Goal: Task Accomplishment & Management: Manage account settings

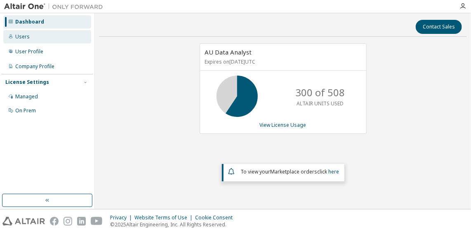
click at [17, 38] on div "Users" at bounding box center [22, 36] width 14 height 7
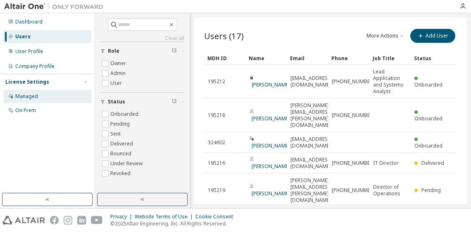
click at [29, 93] on div "Managed" at bounding box center [26, 96] width 23 height 7
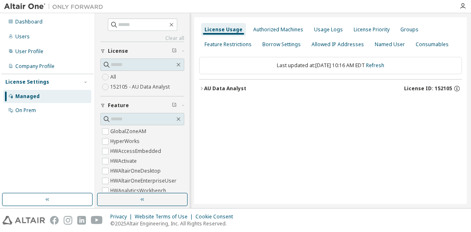
drag, startPoint x: 219, startPoint y: 231, endPoint x: 226, endPoint y: 229, distance: 7.2
click at [219, 164] on div "Privacy Website Terms of Use Cookie Consent © 2025 Altair Engineering, Inc. All…" at bounding box center [235, 221] width 471 height 24
click at [448, 13] on div "Clear all Collapse on share string Only used licenses Only my usage Feature Glo…" at bounding box center [283, 110] width 376 height 195
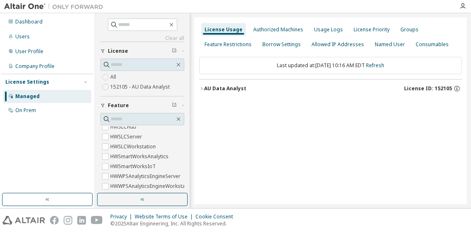
scroll to position [367, 0]
click at [202, 88] on icon "button" at bounding box center [201, 88] width 5 height 5
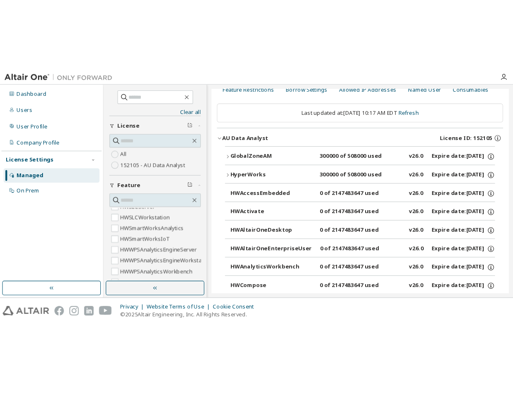
scroll to position [0, 0]
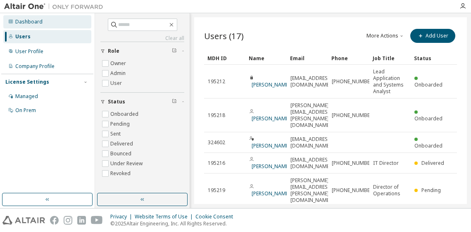
click at [34, 24] on div "Dashboard" at bounding box center [28, 22] width 27 height 7
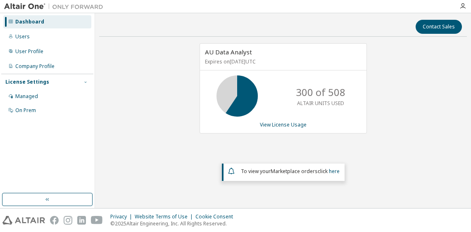
click at [86, 82] on icon "button" at bounding box center [85, 82] width 2 height 1
click at [86, 82] on icon "button" at bounding box center [85, 81] width 2 height 1
click at [35, 99] on div "Managed" at bounding box center [26, 96] width 23 height 7
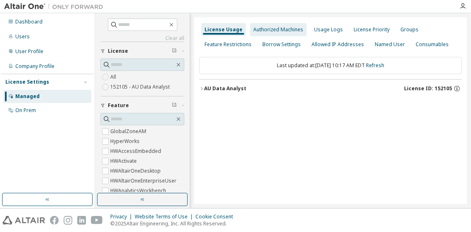
click at [264, 28] on div "Authorized Machines" at bounding box center [278, 29] width 50 height 7
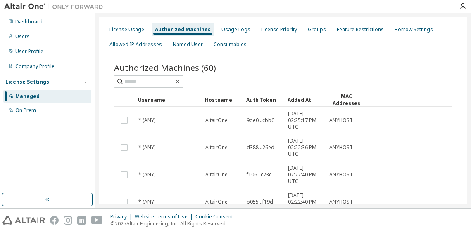
drag, startPoint x: 456, startPoint y: 51, endPoint x: 460, endPoint y: 46, distance: 6.4
click at [457, 50] on div "License Usage Authorized Machines Usage Logs License Priority Groups Feature Re…" at bounding box center [282, 219] width 367 height 405
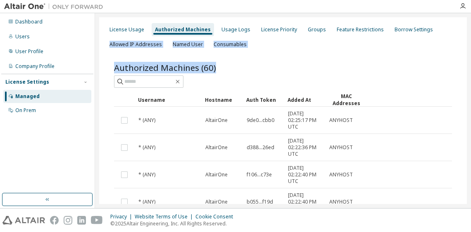
drag, startPoint x: 467, startPoint y: 46, endPoint x: 468, endPoint y: 55, distance: 9.2
click at [468, 55] on div "License Usage Authorized Machines Usage Logs License Priority Groups Feature Re…" at bounding box center [283, 110] width 376 height 195
drag, startPoint x: 468, startPoint y: 55, endPoint x: 449, endPoint y: 63, distance: 21.2
click at [448, 63] on div "Authorized Machines (60) Clear Load Save Save As Field Operator Value Select fi…" at bounding box center [282, 235] width 357 height 366
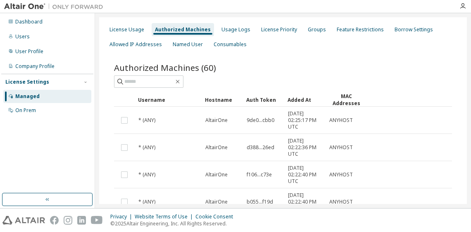
click at [184, 69] on span "Authorized Machines (60)" at bounding box center [165, 68] width 102 height 12
drag, startPoint x: 464, startPoint y: 90, endPoint x: 468, endPoint y: 122, distance: 32.0
click at [468, 122] on div "License Usage Authorized Machines Usage Logs License Priority Groups Feature Re…" at bounding box center [283, 110] width 376 height 195
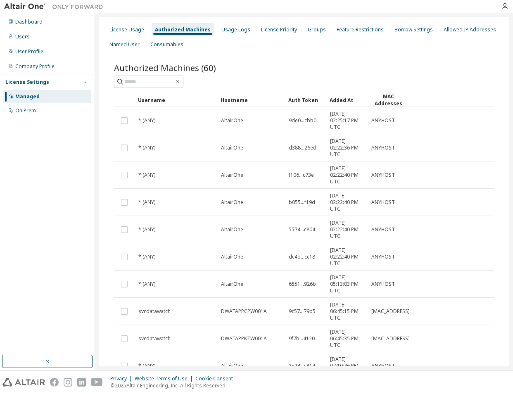
click at [425, 164] on div "Privacy Website Terms of Use Cookie Consent © 2025 Altair Engineering, Inc. All…" at bounding box center [256, 382] width 513 height 24
click at [30, 100] on div "Managed" at bounding box center [47, 96] width 88 height 13
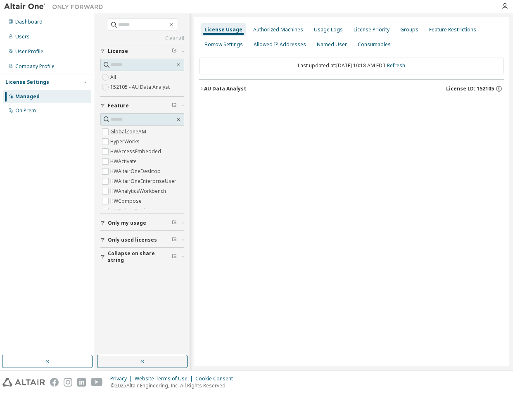
click at [199, 91] on icon "button" at bounding box center [201, 88] width 5 height 5
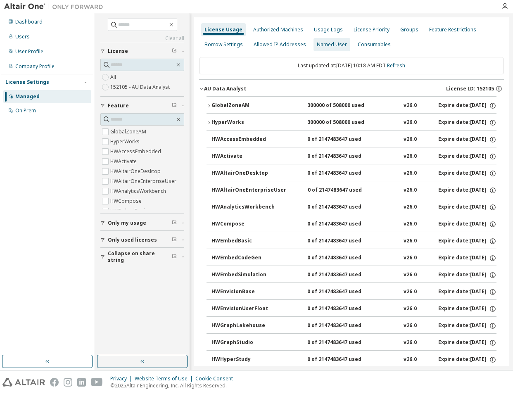
click at [330, 48] on div "Named User" at bounding box center [331, 44] width 37 height 13
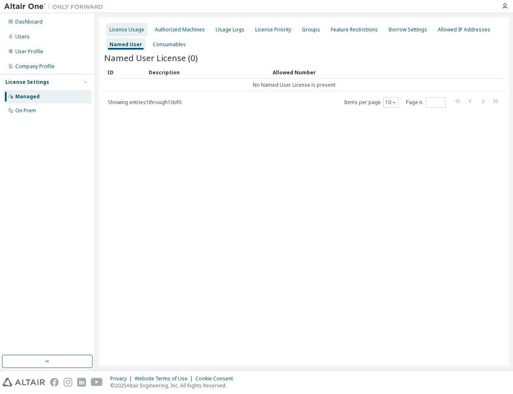
click at [116, 28] on div "License Usage" at bounding box center [126, 29] width 35 height 7
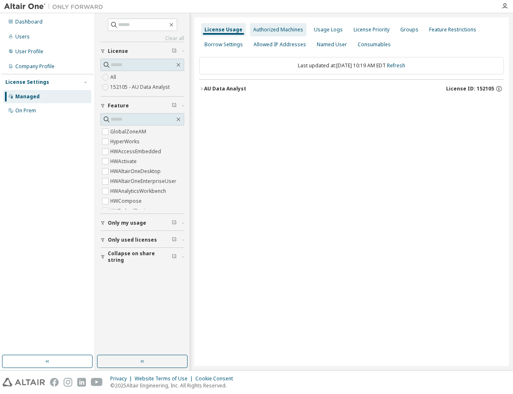
click at [290, 31] on div "Authorized Machines" at bounding box center [278, 29] width 50 height 7
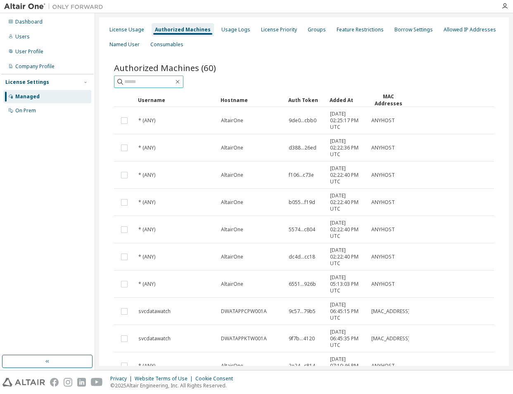
click at [157, 84] on input "text" at bounding box center [149, 82] width 50 height 8
click at [154, 89] on div "Authorized Machines (60) Clear Load Save Save As Field Operator Value Select fi…" at bounding box center [304, 229] width 380 height 334
click at [161, 77] on span at bounding box center [148, 82] width 69 height 12
click at [156, 88] on div "Authorized Machines (60) Clear Load Save Save As Field Operator Value Select fi…" at bounding box center [304, 229] width 380 height 334
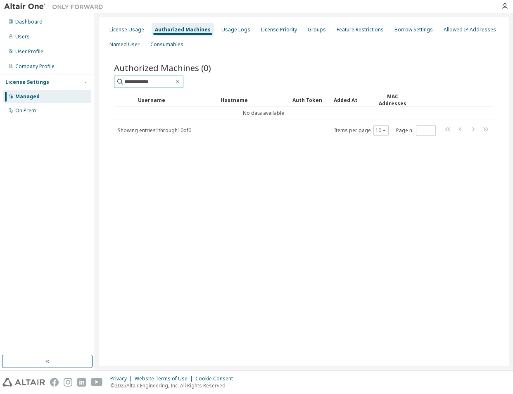
click at [145, 80] on input "**********" at bounding box center [149, 82] width 50 height 8
click at [170, 84] on input "**********" at bounding box center [149, 82] width 50 height 8
type input "**********"
click at [235, 31] on div "Usage Logs" at bounding box center [235, 29] width 29 height 7
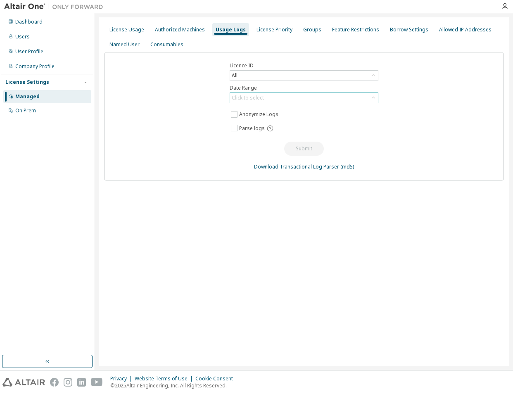
click at [367, 99] on div "Click to select" at bounding box center [304, 98] width 148 height 10
click at [131, 84] on div "Licence ID All Date Range Click to select Last 30 days Year to date Custom Date…" at bounding box center [304, 116] width 400 height 128
click at [270, 33] on div "License Priority" at bounding box center [274, 29] width 36 height 7
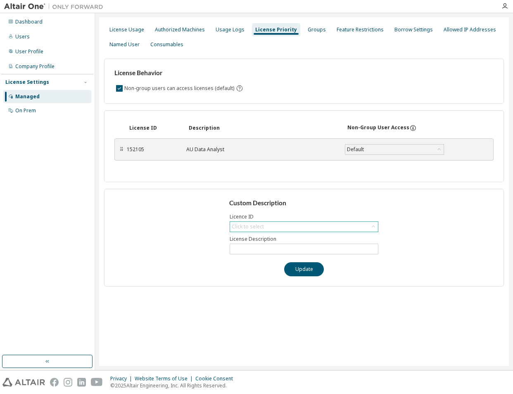
click at [371, 164] on icon at bounding box center [373, 226] width 8 height 8
click at [352, 164] on li "152105 - AU Data Analyst" at bounding box center [303, 249] width 146 height 11
type input "**********"
drag, startPoint x: 432, startPoint y: 211, endPoint x: 425, endPoint y: 183, distance: 28.6
click at [434, 164] on div "**********" at bounding box center [304, 238] width 400 height 98
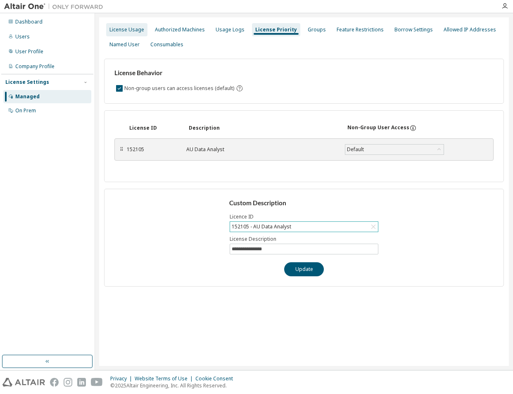
click at [127, 28] on div "License Usage" at bounding box center [126, 29] width 35 height 7
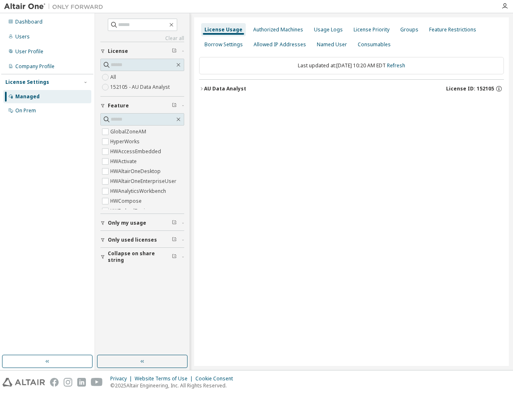
click at [121, 51] on span "License" at bounding box center [118, 51] width 20 height 7
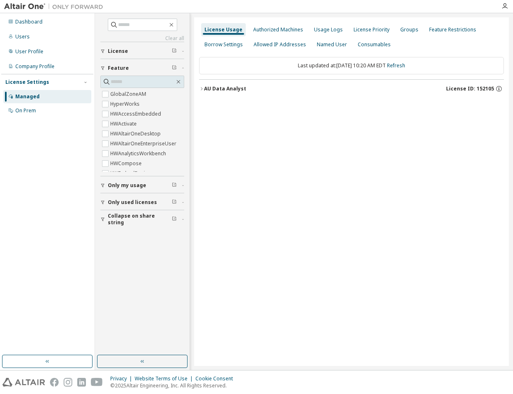
click at [121, 51] on span "License" at bounding box center [118, 51] width 20 height 7
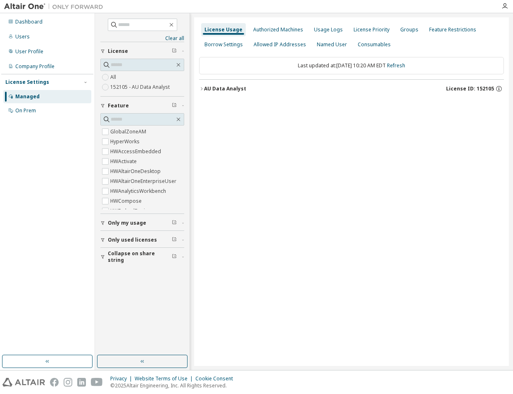
click at [175, 52] on icon "button" at bounding box center [174, 50] width 5 height 5
click at [44, 108] on div "On Prem" at bounding box center [47, 110] width 88 height 13
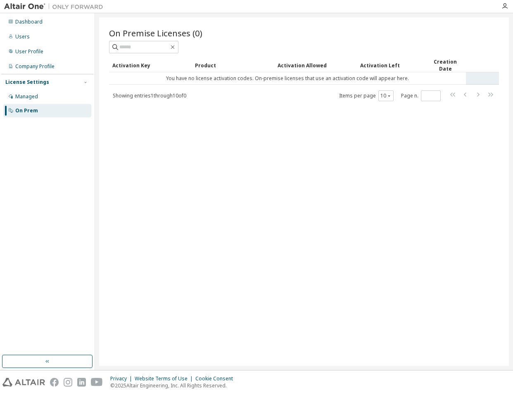
click at [146, 83] on td "You have no license activation codes. On-premise licenses that use an activatio…" at bounding box center [287, 78] width 357 height 12
click at [131, 60] on div "Activation Key" at bounding box center [150, 65] width 76 height 13
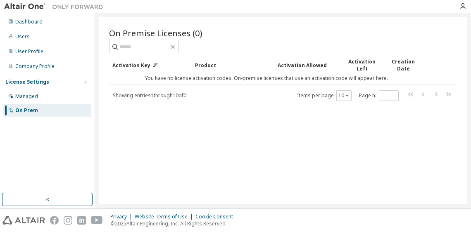
click at [22, 43] on div "Dashboard Users User Profile Company Profile License Settings Managed On Prem" at bounding box center [47, 66] width 92 height 104
click at [22, 36] on div "Users" at bounding box center [22, 36] width 14 height 7
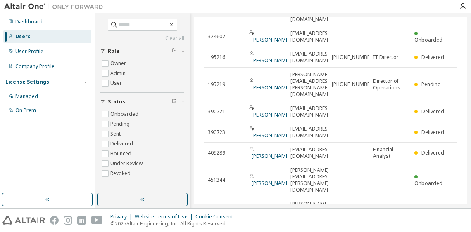
scroll to position [112, 0]
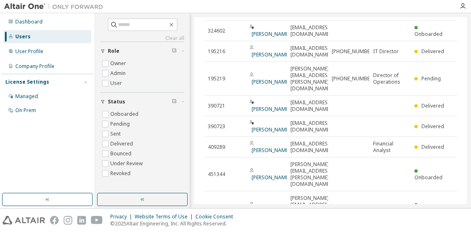
click at [431, 164] on icon "button" at bounding box center [435, 235] width 10 height 10
type input "*"
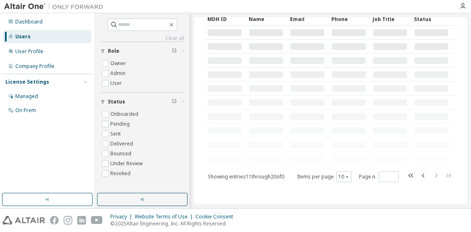
scroll to position [50, 0]
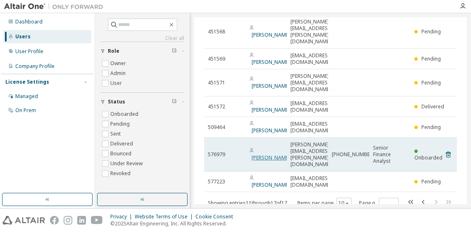
click at [262, 154] on link "Jessica Raposo" at bounding box center [270, 157] width 38 height 7
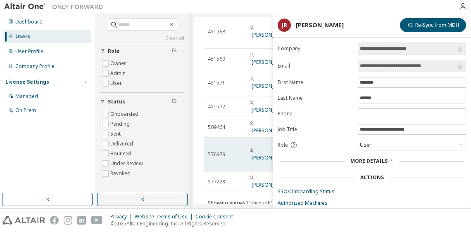
click at [212, 151] on span "576979" at bounding box center [216, 154] width 17 height 7
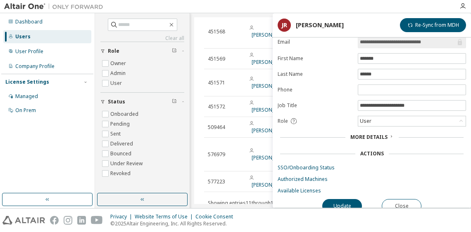
scroll to position [32, 0]
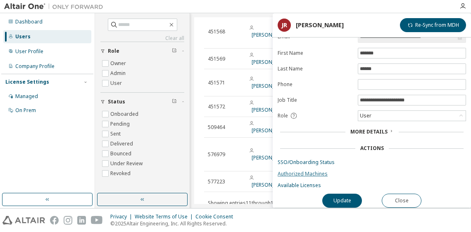
click at [314, 164] on link "Authorized Machines" at bounding box center [371, 174] width 188 height 7
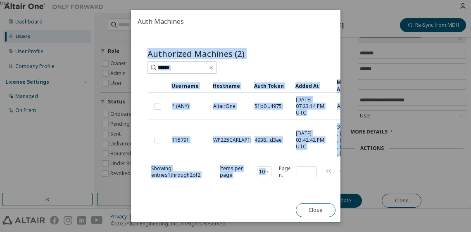
scroll to position [42, 0]
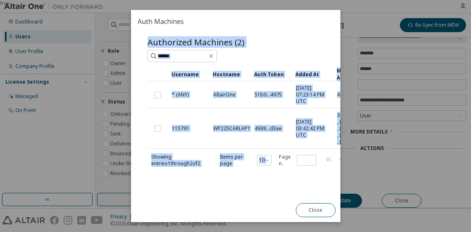
drag, startPoint x: 268, startPoint y: 194, endPoint x: 287, endPoint y: 194, distance: 19.4
click at [287, 164] on div "Authorized Machines (2) Clear Load Save Save As Field Operator Value Select fil…" at bounding box center [235, 116] width 209 height 166
drag, startPoint x: 312, startPoint y: 216, endPoint x: 325, endPoint y: 215, distance: 12.8
click at [312, 164] on button "Close" at bounding box center [315, 210] width 40 height 14
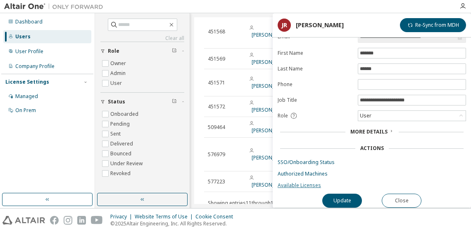
click at [304, 164] on link "Available Licenses" at bounding box center [371, 185] width 188 height 7
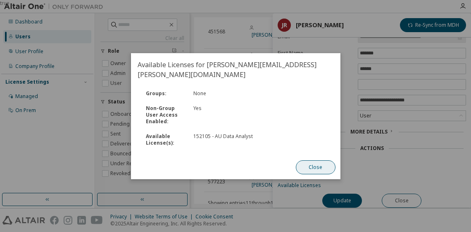
click at [318, 162] on button "Close" at bounding box center [315, 168] width 40 height 14
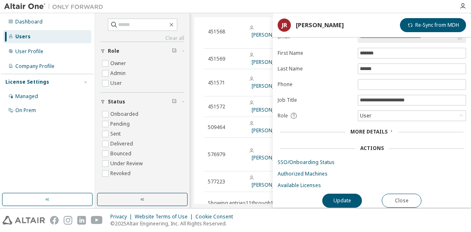
scroll to position [33, 0]
click at [295, 164] on link "Available Licenses" at bounding box center [371, 185] width 188 height 7
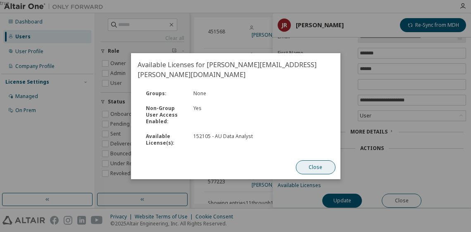
click at [309, 163] on button "Close" at bounding box center [315, 168] width 40 height 14
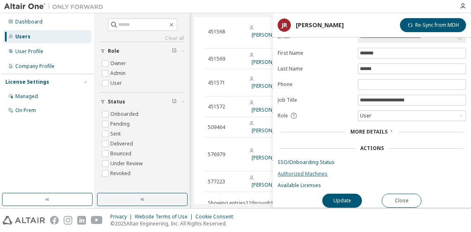
click at [303, 164] on link "Authorized Machines" at bounding box center [371, 174] width 188 height 7
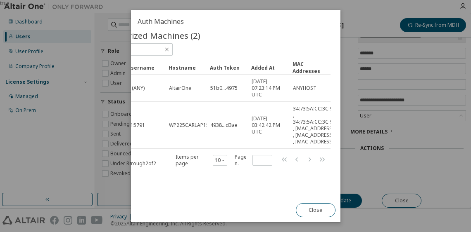
scroll to position [30, 0]
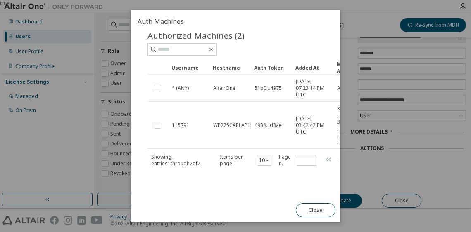
click at [440, 164] on div "true" at bounding box center [235, 116] width 471 height 232
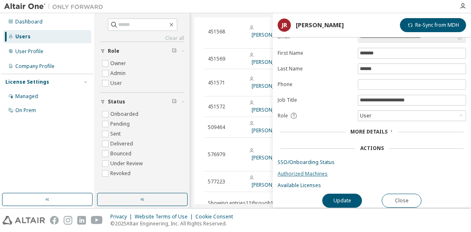
click at [318, 164] on link "Authorized Machines" at bounding box center [371, 174] width 188 height 7
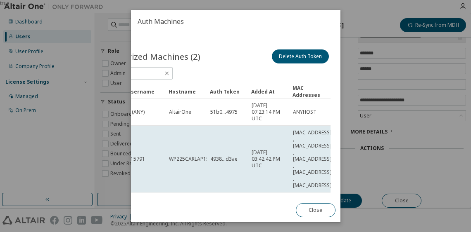
scroll to position [0, 0]
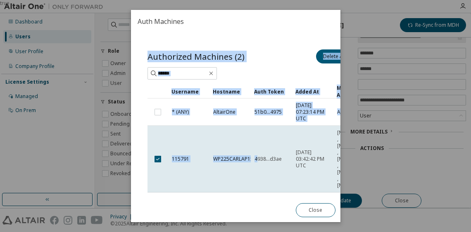
click at [258, 164] on div "Authorized Machines (2) Delete Auth Token Clear Load Save Save As Field Operato…" at bounding box center [235, 116] width 209 height 166
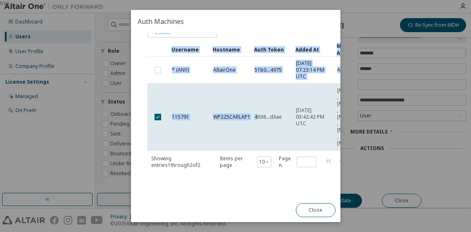
drag, startPoint x: 258, startPoint y: 193, endPoint x: 214, endPoint y: 183, distance: 45.7
click at [214, 164] on div "Authorized Machines (2) Delete Auth Token Clear Load Save Save As Field Operato…" at bounding box center [260, 93] width 247 height 194
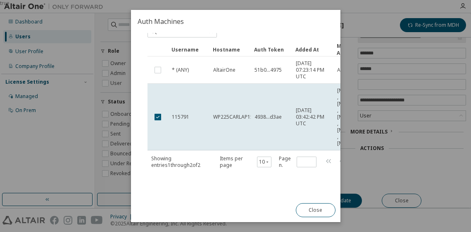
drag, startPoint x: 274, startPoint y: 194, endPoint x: 323, endPoint y: 194, distance: 48.7
click at [333, 164] on div "Authorized Machines (2) Delete Auth Token Clear Load Save Save As Field Operato…" at bounding box center [235, 116] width 209 height 166
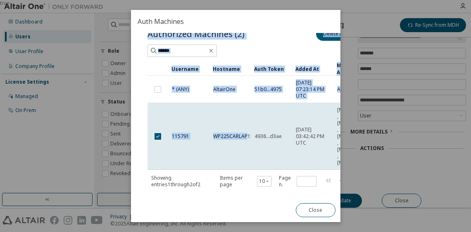
scroll to position [48, 0]
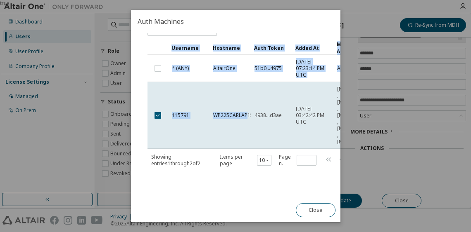
drag, startPoint x: 248, startPoint y: 190, endPoint x: 300, endPoint y: 192, distance: 52.0
click at [300, 164] on div "Authorized Machines (2) Delete Auth Token Clear Load Save Save As Field Operato…" at bounding box center [235, 116] width 209 height 166
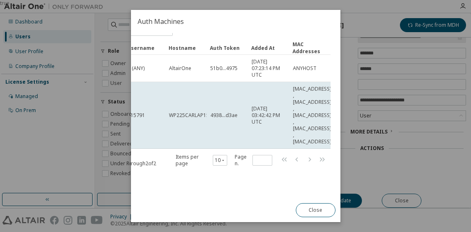
click at [363, 14] on div "true" at bounding box center [235, 116] width 471 height 232
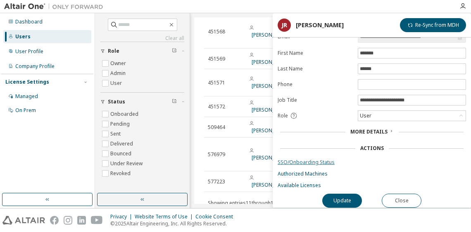
click at [330, 159] on link "SSO/Onboarding Status" at bounding box center [371, 162] width 188 height 7
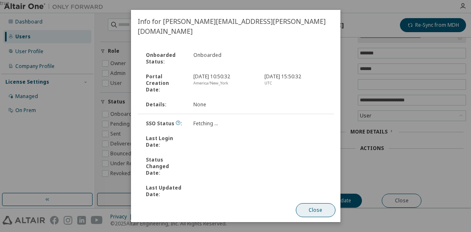
click at [312, 164] on div "Close" at bounding box center [315, 211] width 50 height 24
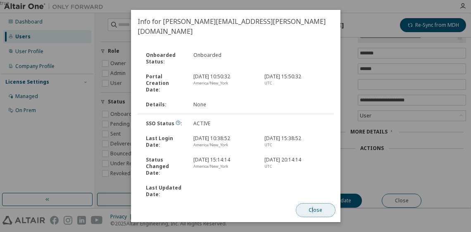
drag, startPoint x: 312, startPoint y: 206, endPoint x: 322, endPoint y: 213, distance: 11.6
click at [322, 164] on button "Close" at bounding box center [315, 210] width 40 height 14
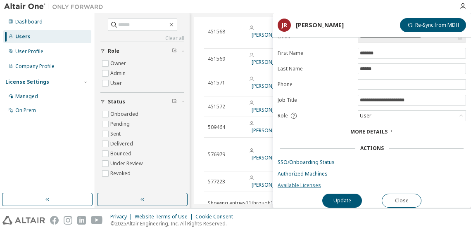
click at [303, 164] on link "Available Licenses" at bounding box center [371, 185] width 188 height 7
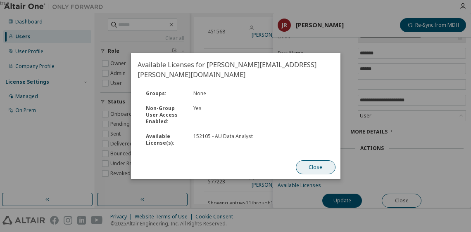
click at [311, 161] on button "Close" at bounding box center [315, 168] width 40 height 14
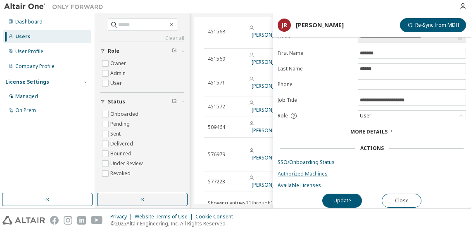
click at [311, 164] on link "Authorized Machines" at bounding box center [371, 174] width 188 height 7
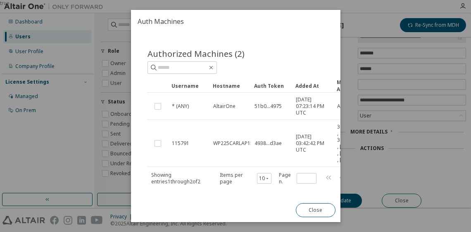
click at [384, 164] on div "true" at bounding box center [235, 116] width 471 height 232
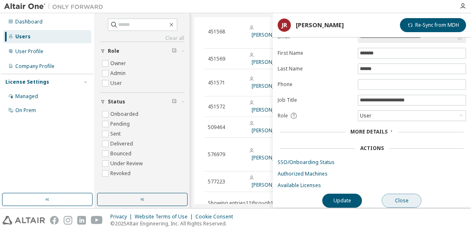
click at [405, 164] on button "Close" at bounding box center [401, 201] width 40 height 14
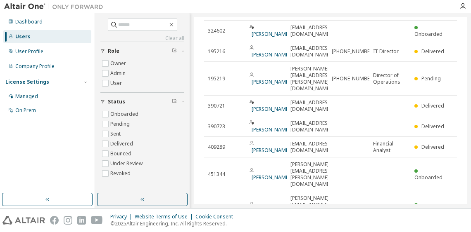
scroll to position [101, 0]
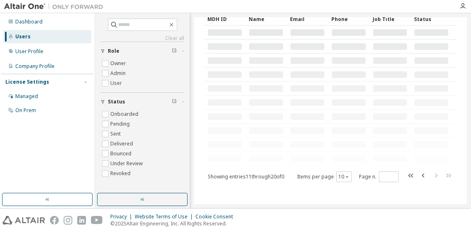
scroll to position [50, 0]
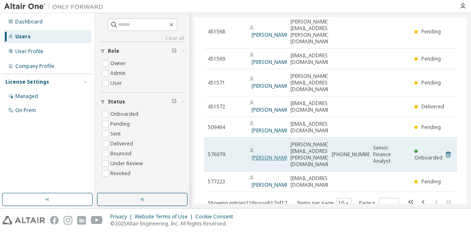
click at [259, 154] on link "Jessica Raposo" at bounding box center [270, 157] width 38 height 7
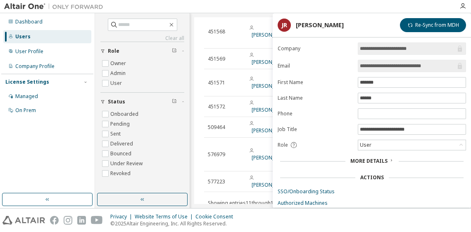
scroll to position [33, 0]
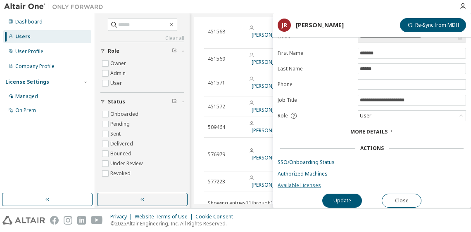
click at [309, 182] on link "Available Licenses" at bounding box center [371, 185] width 188 height 7
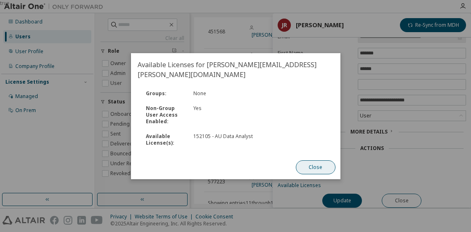
click at [318, 161] on button "Close" at bounding box center [315, 168] width 40 height 14
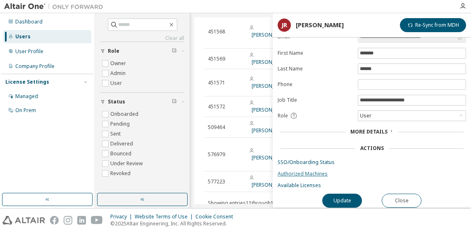
click at [319, 171] on link "Authorized Machines" at bounding box center [371, 174] width 188 height 7
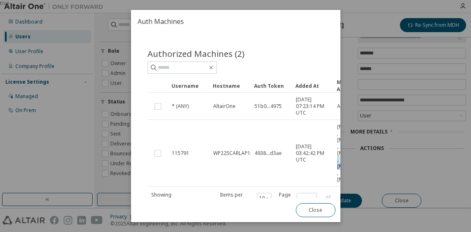
scroll to position [0, 48]
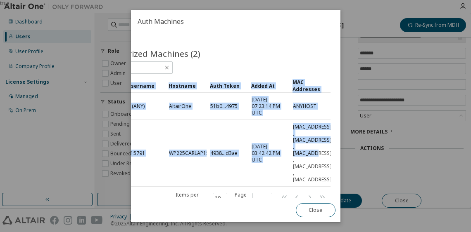
drag, startPoint x: 335, startPoint y: 155, endPoint x: 338, endPoint y: 158, distance: 4.4
click at [338, 158] on div "Authorized Machines (2) Clear Load Save Save As Field Operator Value Select fil…" at bounding box center [235, 116] width 209 height 166
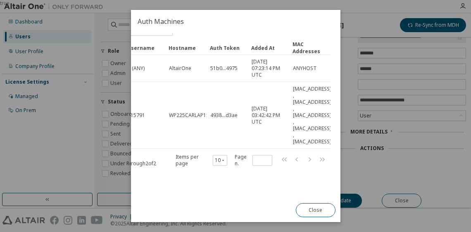
click at [272, 190] on div "Authorized Machines (2) Clear Load Save Save As Field Operator Value Select fil…" at bounding box center [235, 116] width 209 height 166
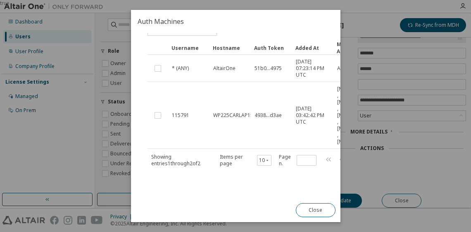
drag, startPoint x: 220, startPoint y: 186, endPoint x: 255, endPoint y: 192, distance: 35.2
click at [255, 192] on div "Authorized Machines (2) Clear Load Save Save As Field Operator Value Select fil…" at bounding box center [235, 116] width 209 height 166
click at [268, 196] on div "Authorized Machines (2) Clear Load Save Save As Field Operator Value Select fil…" at bounding box center [235, 116] width 209 height 166
drag, startPoint x: 260, startPoint y: 194, endPoint x: 291, endPoint y: 196, distance: 31.0
click at [291, 196] on div "Authorized Machines (2) Clear Load Save Save As Field Operator Value Select fil…" at bounding box center [235, 116] width 209 height 166
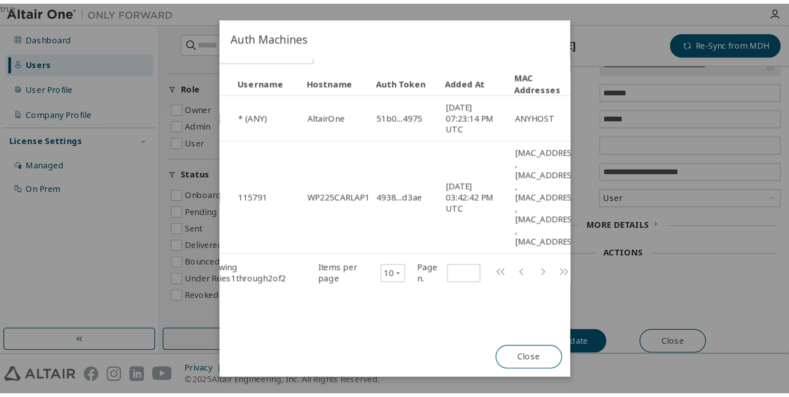
scroll to position [42, 48]
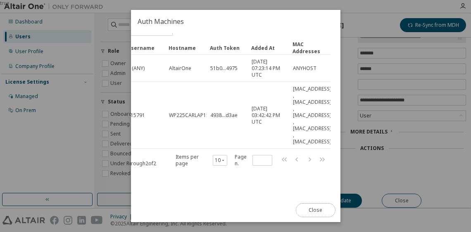
click at [302, 207] on button "Close" at bounding box center [315, 210] width 40 height 14
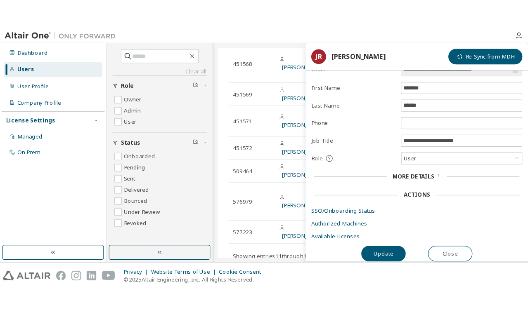
scroll to position [0, 0]
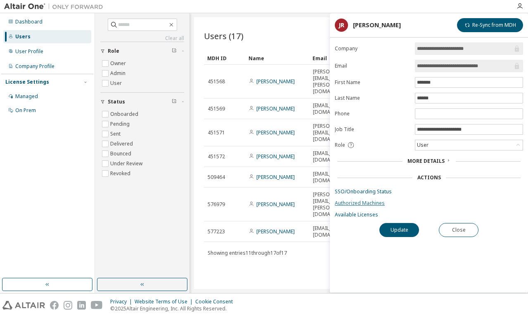
click at [365, 203] on link "Authorized Machines" at bounding box center [429, 203] width 188 height 7
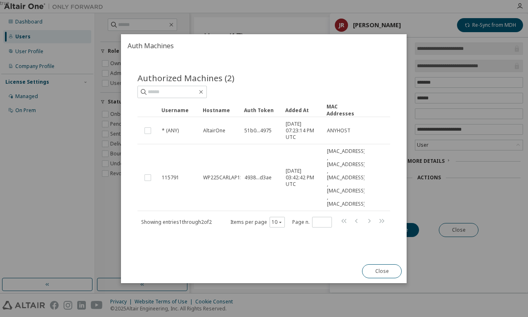
click at [293, 66] on div "Authorized Machines (2) Clear Load Save Save As Field Operator Value Select fil…" at bounding box center [264, 155] width 272 height 187
click at [377, 232] on button "Close" at bounding box center [382, 272] width 40 height 14
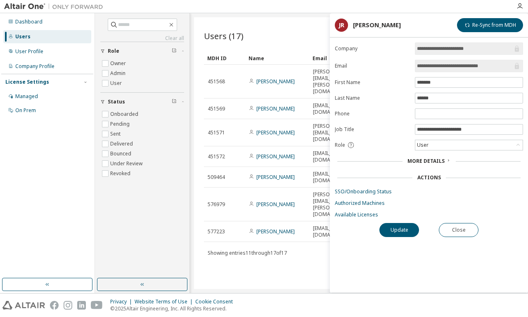
click at [424, 161] on span "More Details" at bounding box center [425, 161] width 37 height 7
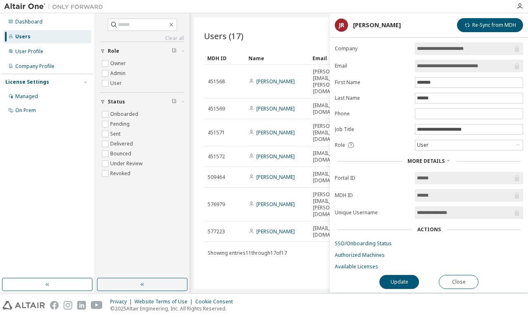
click at [428, 230] on div "Actions" at bounding box center [429, 230] width 24 height 7
click at [470, 232] on link "Authorized Machines" at bounding box center [429, 255] width 188 height 7
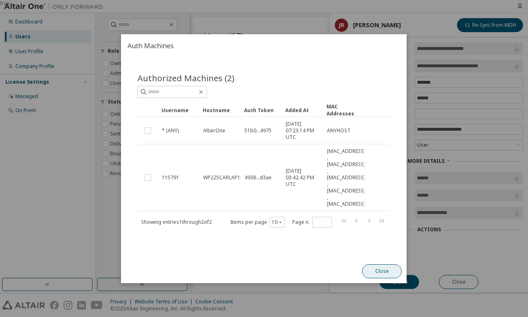
click at [381, 232] on button "Close" at bounding box center [382, 272] width 40 height 14
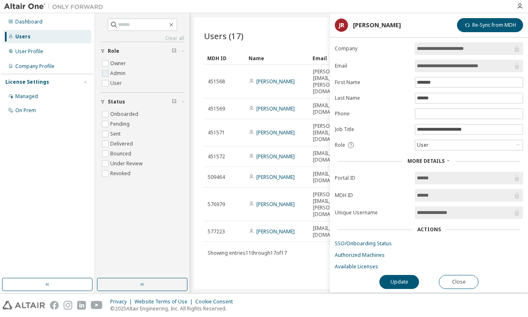
click at [113, 73] on label "Admin" at bounding box center [118, 74] width 17 height 10
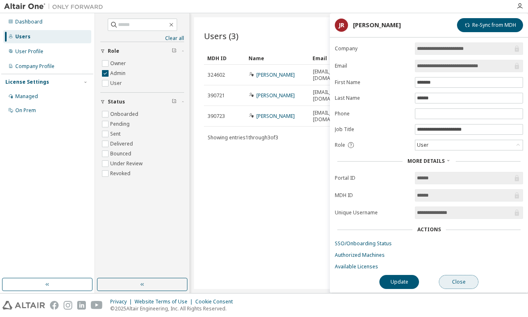
click at [465, 232] on button "Close" at bounding box center [459, 282] width 40 height 14
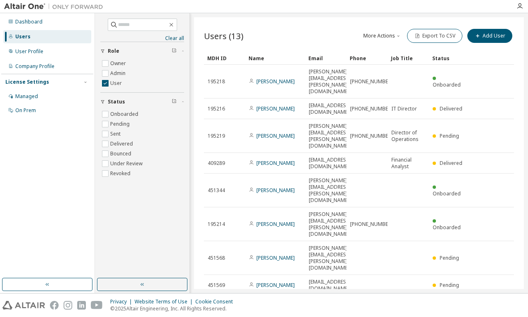
type input "*"
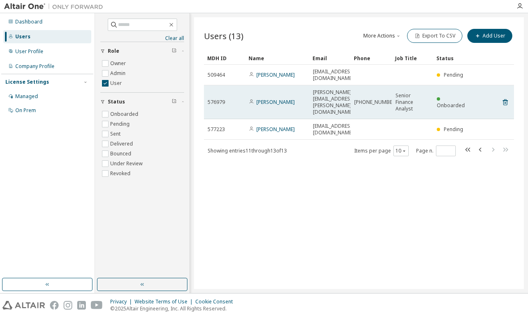
click at [218, 99] on span "576979" at bounding box center [216, 102] width 17 height 7
click at [260, 99] on link "Jessica Raposo" at bounding box center [275, 102] width 38 height 7
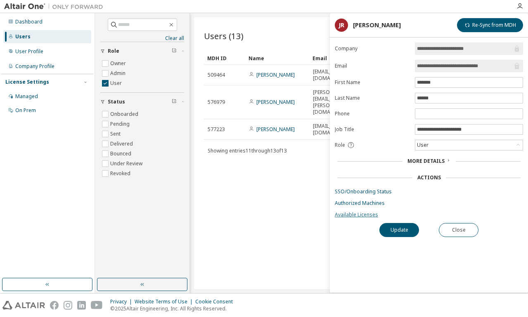
click at [360, 216] on link "Available Licenses" at bounding box center [429, 215] width 188 height 7
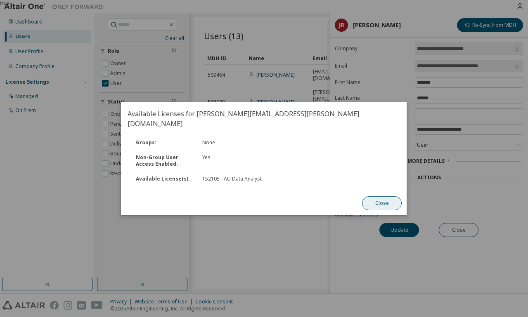
click at [381, 202] on button "Close" at bounding box center [382, 203] width 40 height 14
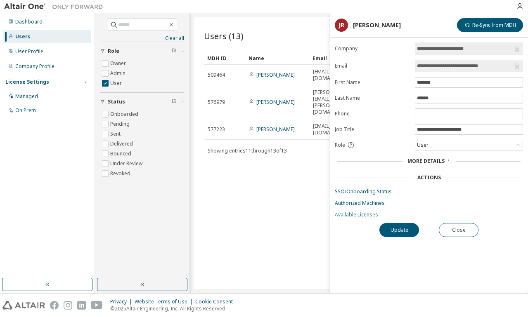
click at [360, 216] on link "Available Licenses" at bounding box center [429, 215] width 188 height 7
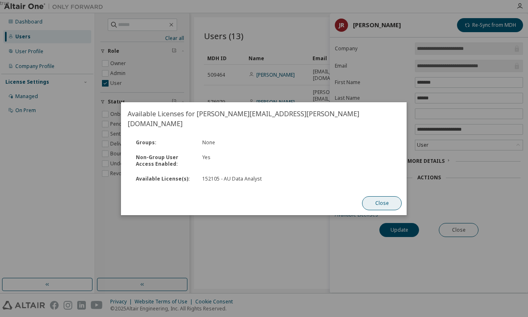
click at [379, 203] on button "Close" at bounding box center [382, 203] width 40 height 14
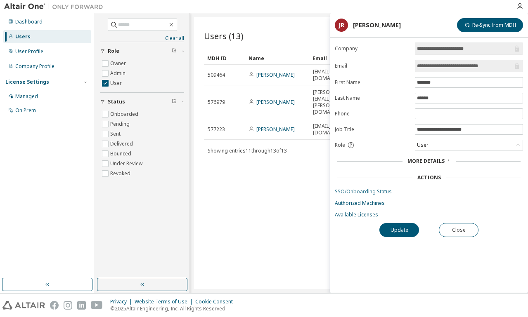
click at [470, 193] on link "SSO/Onboarding Status" at bounding box center [429, 192] width 188 height 7
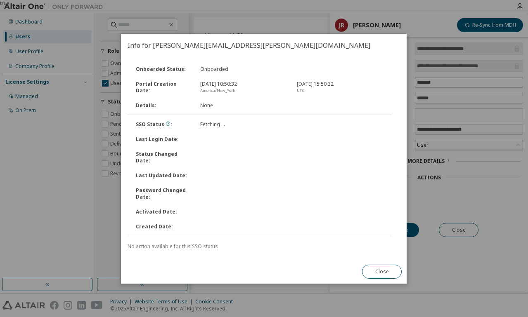
click at [375, 232] on button "Close" at bounding box center [382, 272] width 40 height 14
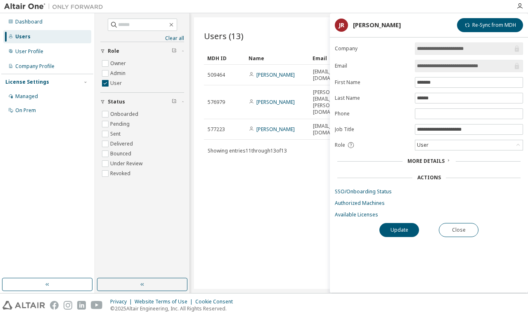
click at [269, 208] on div "Users (13) More Actions Import From CSV Export To CSV Add User Clear Load Save …" at bounding box center [359, 153] width 330 height 272
click at [31, 94] on div "Managed" at bounding box center [26, 96] width 23 height 7
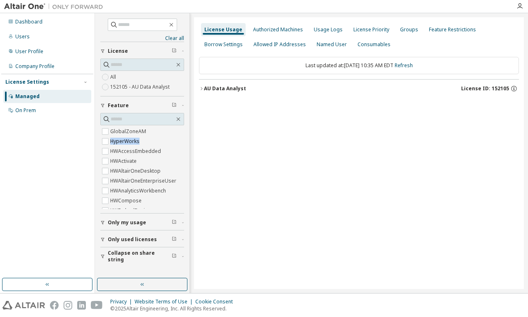
scroll to position [0, 15]
drag, startPoint x: 180, startPoint y: 135, endPoint x: 185, endPoint y: 132, distance: 6.3
click at [185, 132] on div "Clear all Collapse on share string Only used licenses Only my usage Feature Glo…" at bounding box center [142, 145] width 92 height 263
click at [177, 232] on div "Only used licenses" at bounding box center [145, 240] width 74 height 7
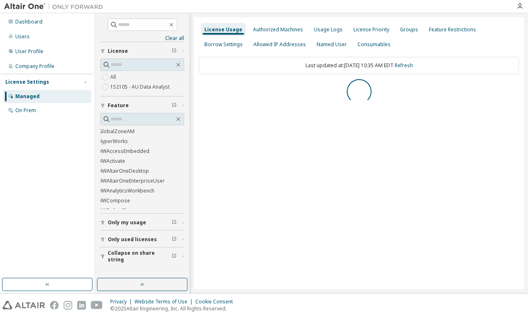
scroll to position [0, 0]
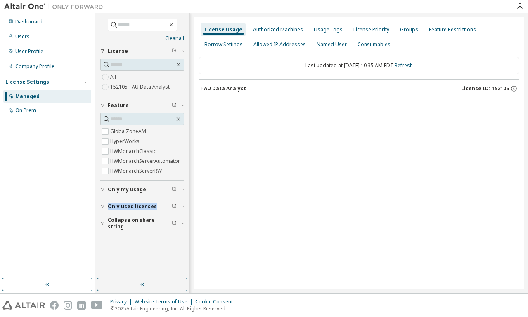
drag, startPoint x: 188, startPoint y: 224, endPoint x: 187, endPoint y: 236, distance: 12.0
click at [187, 232] on div "Clear all Collapse on share string Only used licenses Only my usage Feature Glo…" at bounding box center [142, 145] width 92 height 263
click at [294, 27] on div "Authorized Machines" at bounding box center [278, 29] width 50 height 7
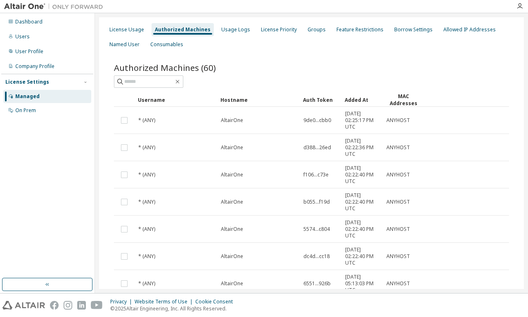
click at [470, 52] on div "License Usage Authorized Machines Usage Logs License Priority Groups Feature Re…" at bounding box center [311, 37] width 415 height 30
click at [244, 33] on div "Usage Logs" at bounding box center [235, 29] width 35 height 13
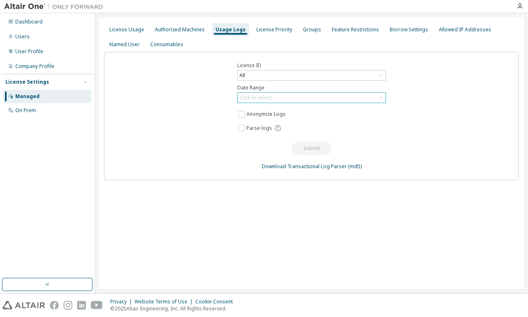
click at [369, 97] on div "Click to select" at bounding box center [312, 98] width 148 height 10
click at [384, 74] on icon at bounding box center [381, 75] width 8 height 8
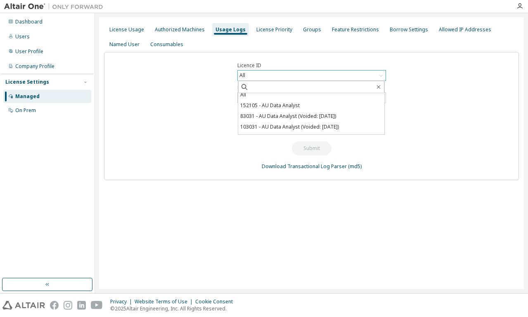
scroll to position [2, 0]
click at [328, 109] on li "152105 - AU Data Analyst" at bounding box center [311, 107] width 146 height 11
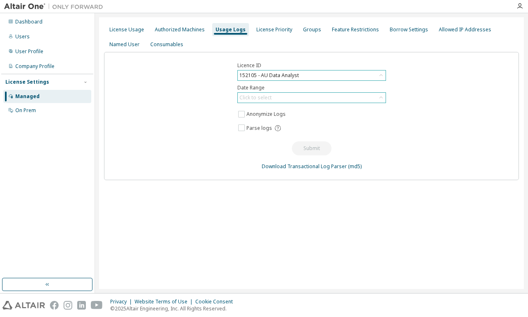
click at [333, 95] on div "Click to select" at bounding box center [312, 98] width 148 height 10
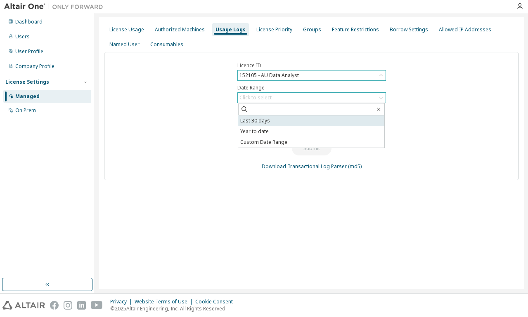
click at [288, 120] on li "Last 30 days" at bounding box center [311, 121] width 146 height 11
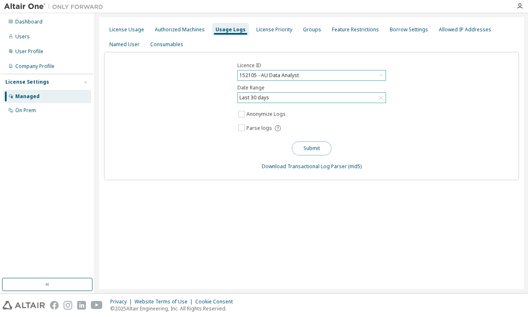
click at [314, 149] on button "Submit" at bounding box center [312, 149] width 40 height 14
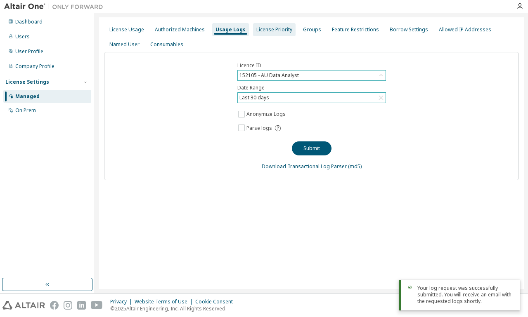
click at [268, 34] on div "License Priority" at bounding box center [274, 29] width 43 height 13
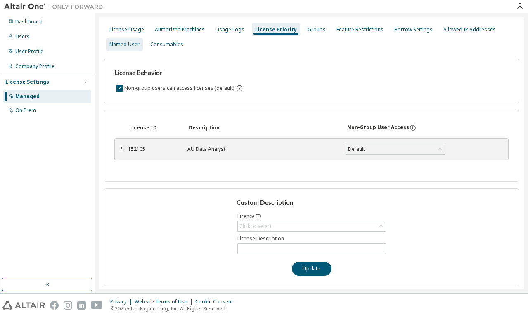
click at [129, 45] on div "Named User" at bounding box center [124, 44] width 30 height 7
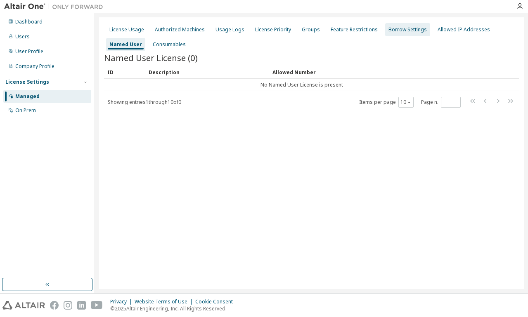
click at [399, 36] on div "Borrow Settings" at bounding box center [407, 29] width 45 height 13
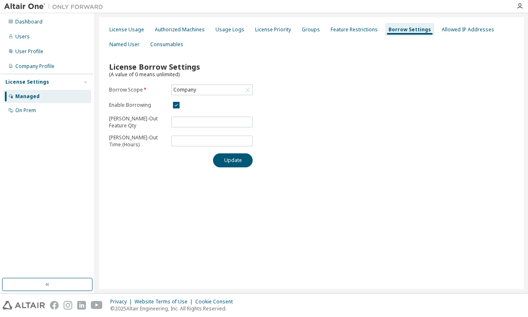
click at [292, 67] on div "License Borrow Settings (A value of 0 means unlimited) Borrow Scope * Company E…" at bounding box center [311, 112] width 415 height 121
click at [27, 54] on div "User Profile" at bounding box center [29, 51] width 28 height 7
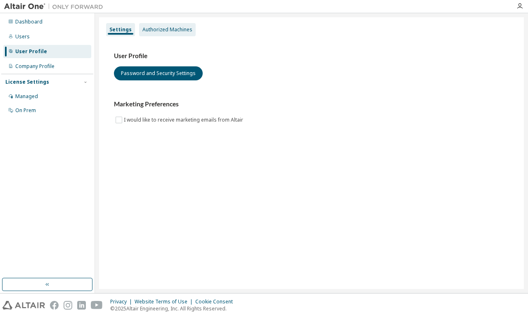
click at [163, 31] on div "Authorized Machines" at bounding box center [167, 29] width 50 height 7
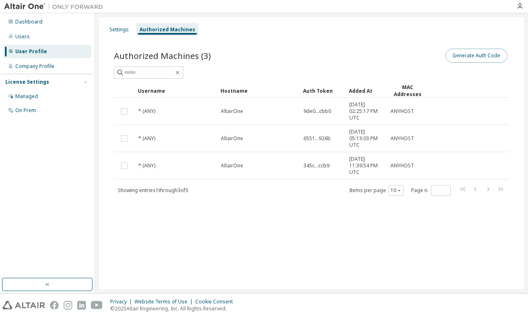
click at [470, 54] on button "Generate Auth Code" at bounding box center [476, 56] width 62 height 14
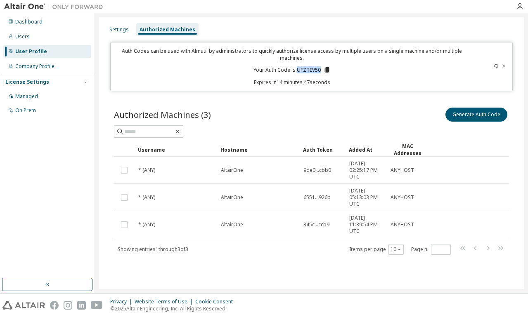
drag, startPoint x: 321, startPoint y: 69, endPoint x: 297, endPoint y: 69, distance: 23.9
click at [297, 69] on p "Your Auth Code is: UFZTEV50" at bounding box center [291, 69] width 77 height 7
copy p "UFZTEV50"
click at [36, 96] on div "Managed" at bounding box center [26, 96] width 23 height 7
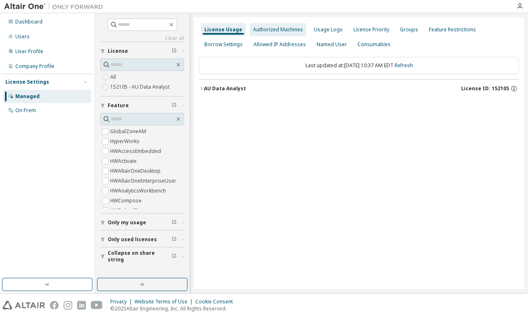
click at [273, 24] on div "Authorized Machines" at bounding box center [278, 29] width 57 height 13
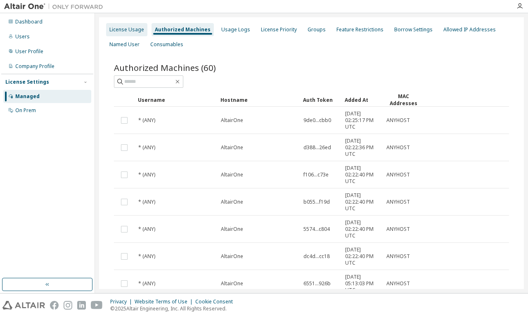
click at [121, 31] on div "License Usage" at bounding box center [126, 29] width 35 height 7
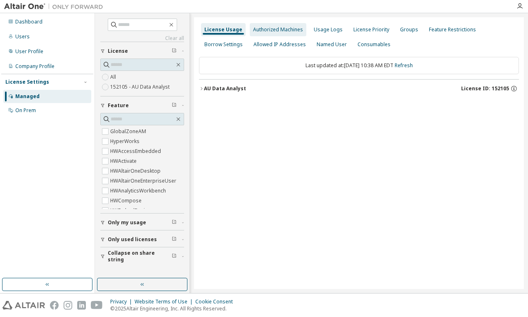
click at [281, 28] on div "Authorized Machines" at bounding box center [278, 29] width 50 height 7
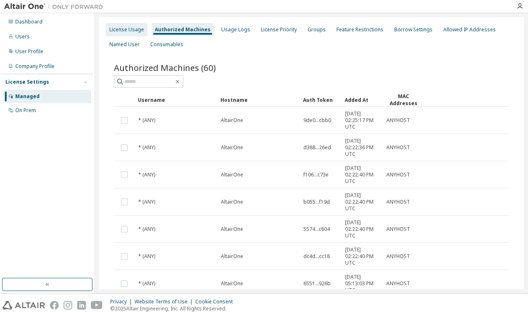
click at [134, 27] on div "License Usage" at bounding box center [126, 29] width 35 height 7
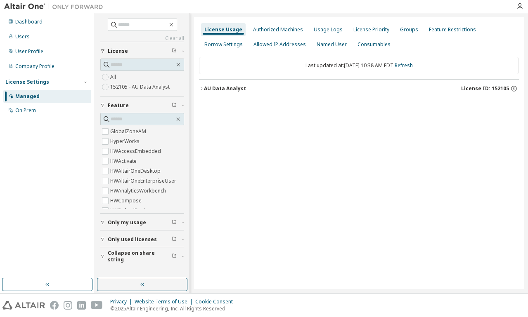
click at [146, 87] on label "152105 - AU Data Analyst" at bounding box center [140, 87] width 61 height 10
click at [333, 43] on div "Named User" at bounding box center [332, 44] width 30 height 7
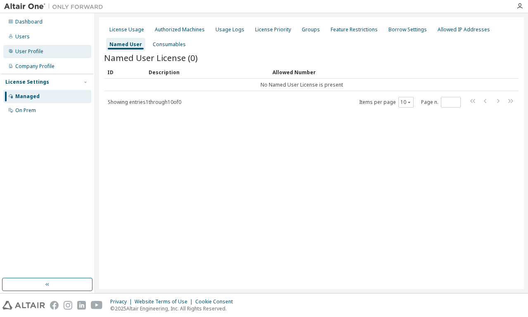
click at [48, 54] on div "User Profile" at bounding box center [47, 51] width 88 height 13
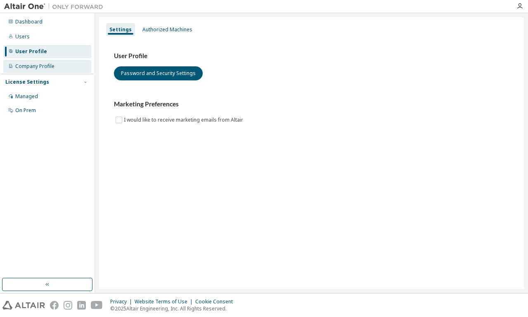
click at [33, 68] on div "Company Profile" at bounding box center [34, 66] width 39 height 7
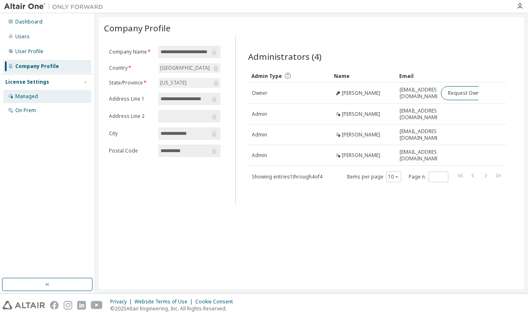
click at [31, 98] on div "Managed" at bounding box center [26, 96] width 23 height 7
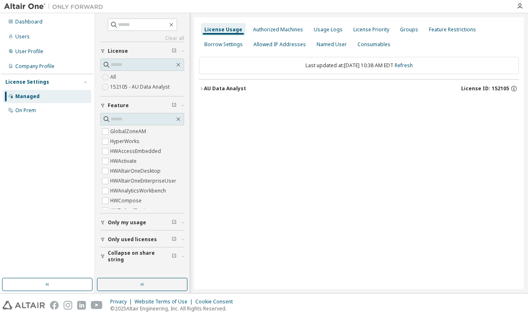
drag, startPoint x: 453, startPoint y: 139, endPoint x: 474, endPoint y: 170, distance: 37.2
click at [453, 139] on div "License Usage Authorized Machines Usage Logs License Priority Groups Feature Re…" at bounding box center [359, 153] width 330 height 272
